Goal: Transaction & Acquisition: Purchase product/service

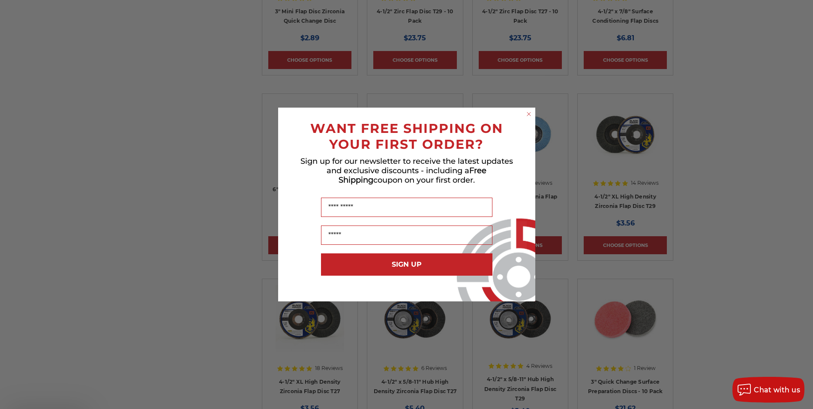
scroll to position [1672, 0]
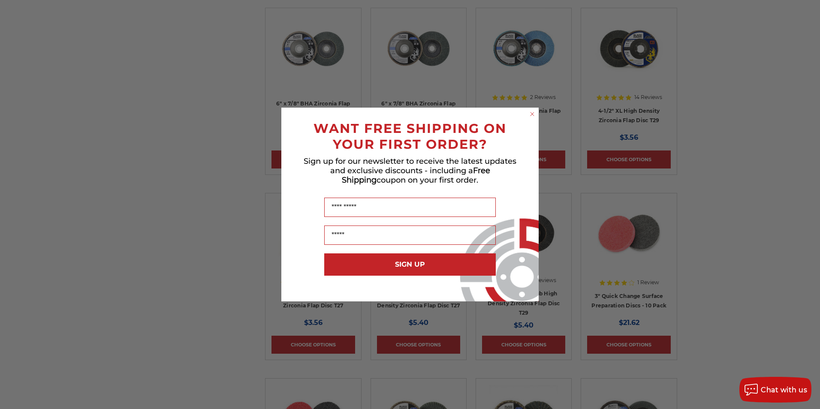
click at [533, 111] on circle "Close dialog" at bounding box center [532, 114] width 8 height 8
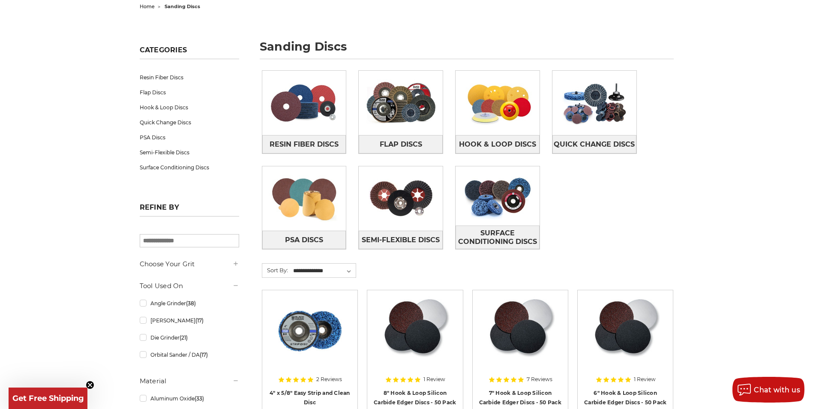
scroll to position [86, 0]
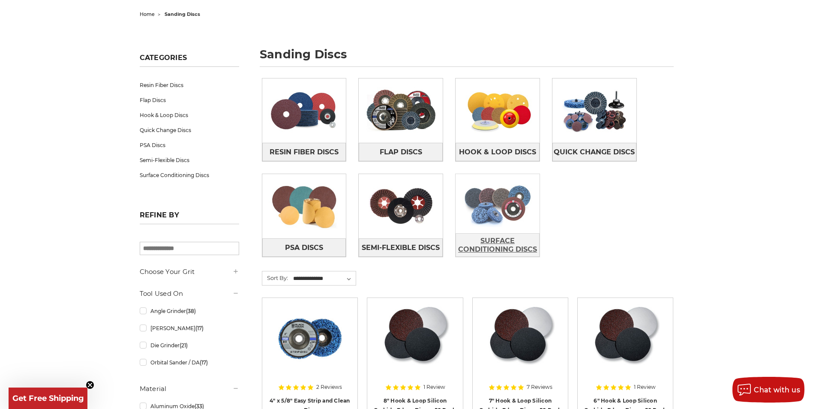
click at [506, 243] on span "Surface Conditioning Discs" at bounding box center [497, 245] width 83 height 23
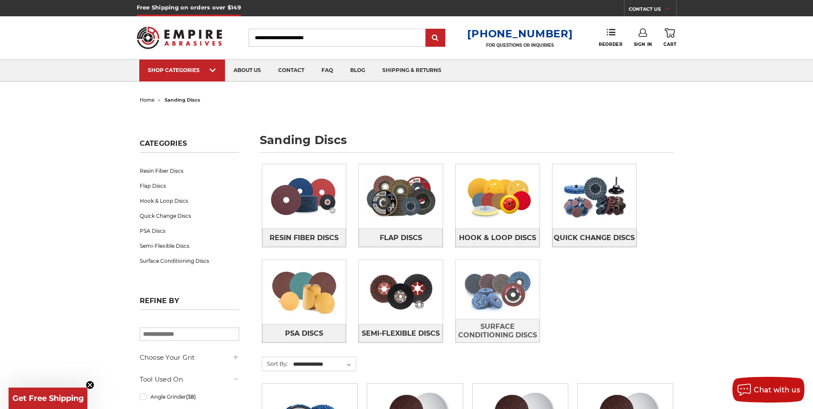
click at [524, 285] on img at bounding box center [498, 289] width 84 height 59
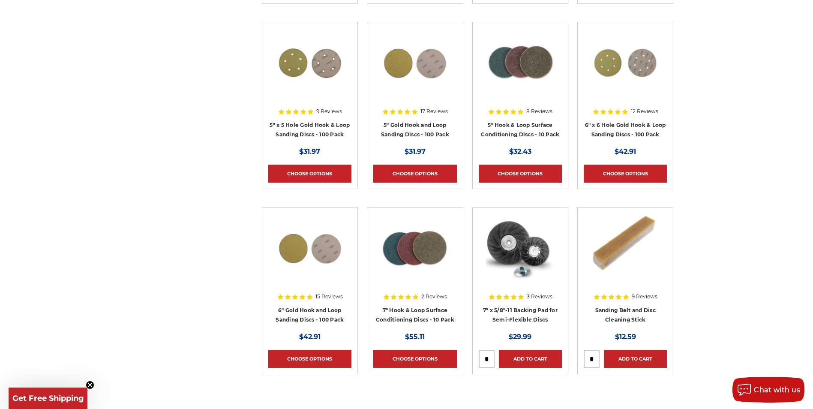
scroll to position [4502, 0]
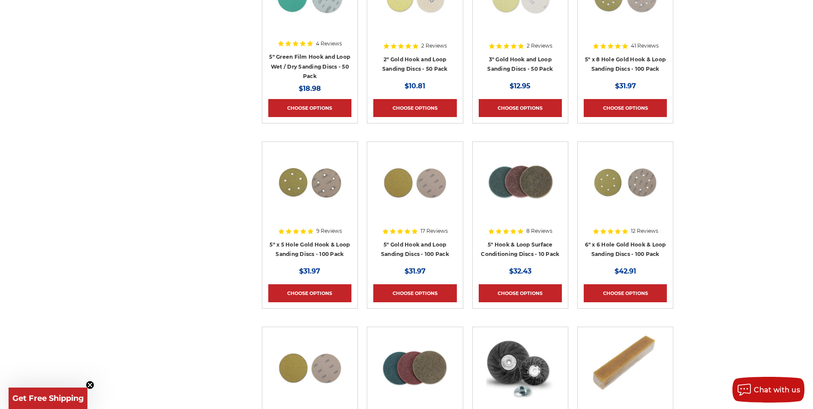
click at [514, 189] on img at bounding box center [520, 182] width 69 height 69
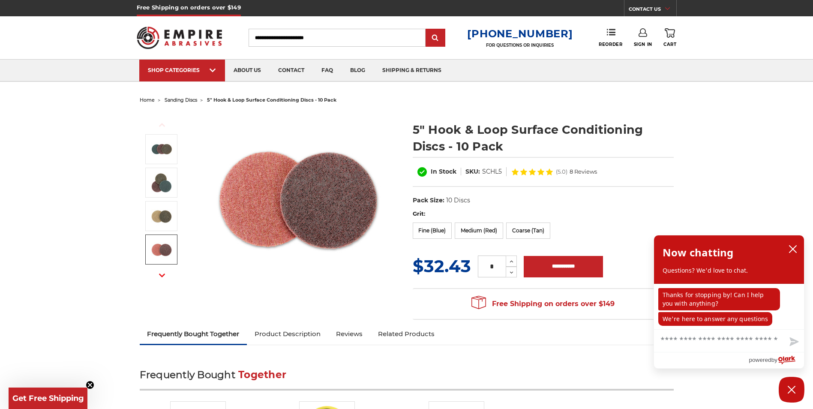
click at [160, 273] on icon "button" at bounding box center [162, 275] width 6 height 6
